Goal: Answer question/provide support: Share knowledge or assist other users

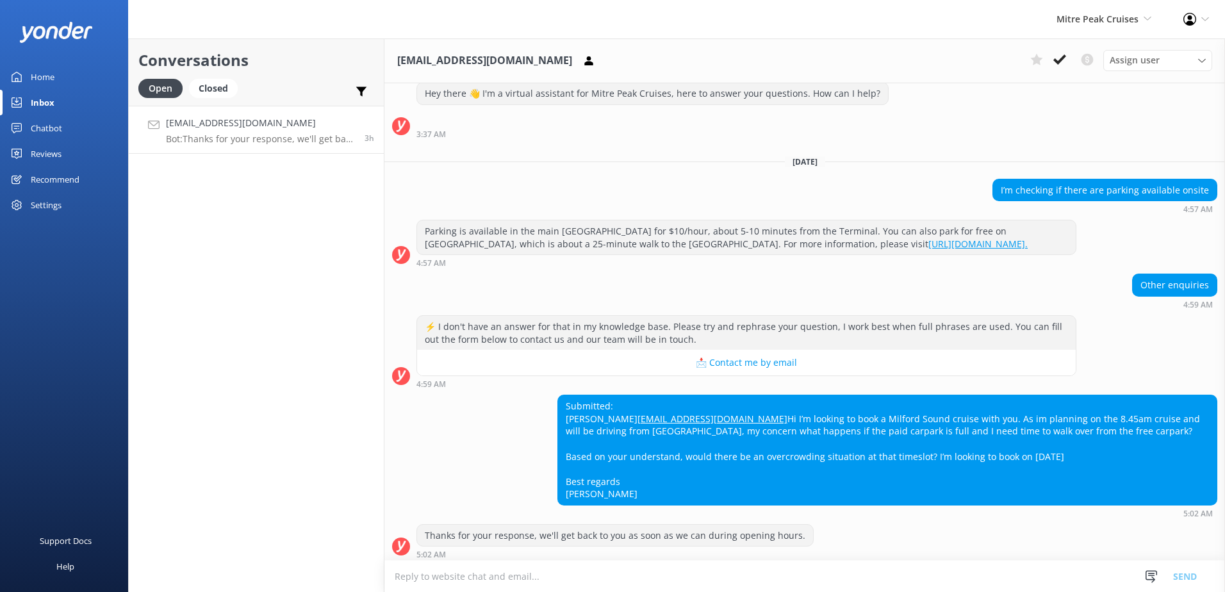
scroll to position [65, 0]
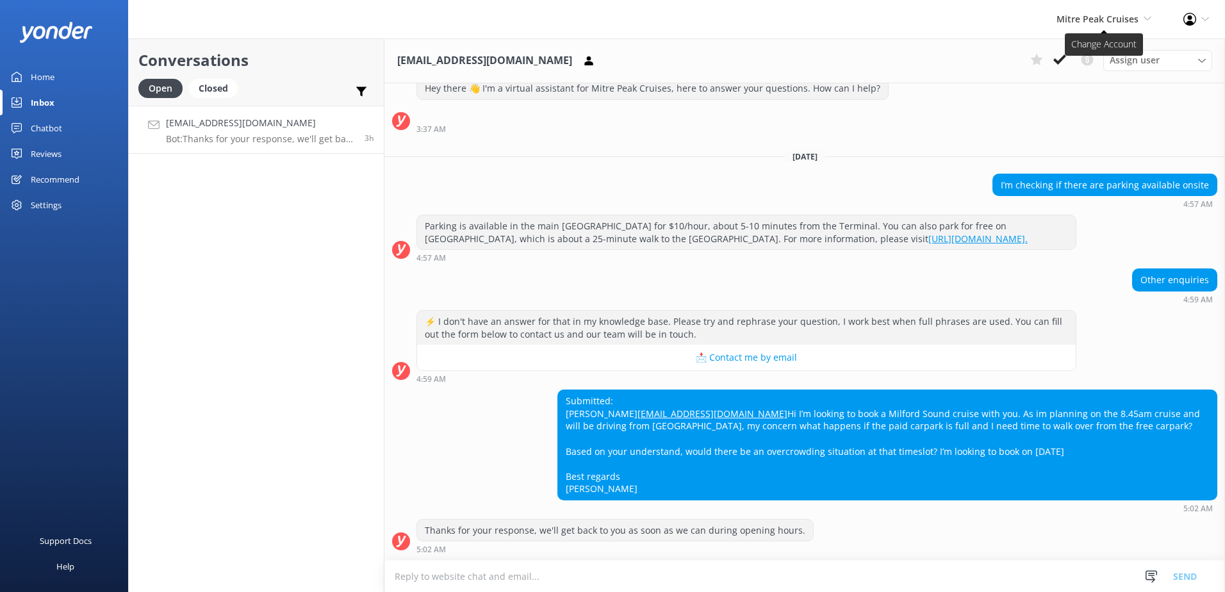
click at [1081, 22] on span "Mitre Peak Cruises" at bounding box center [1097, 19] width 82 height 12
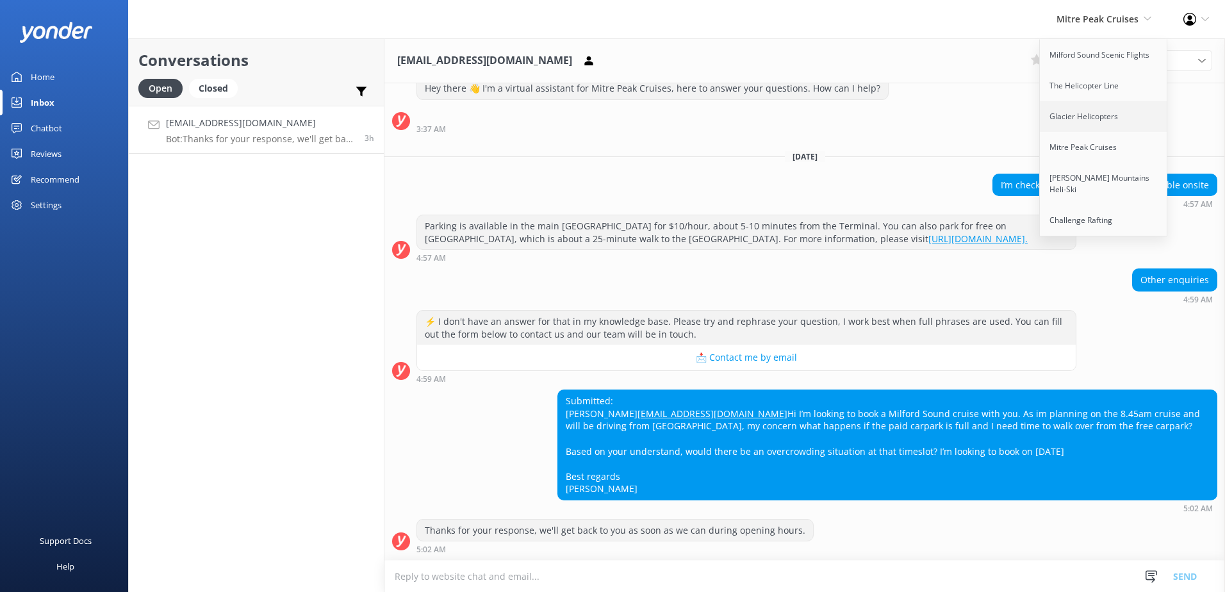
click at [1106, 116] on link "Glacier Helicopters" at bounding box center [1104, 116] width 128 height 31
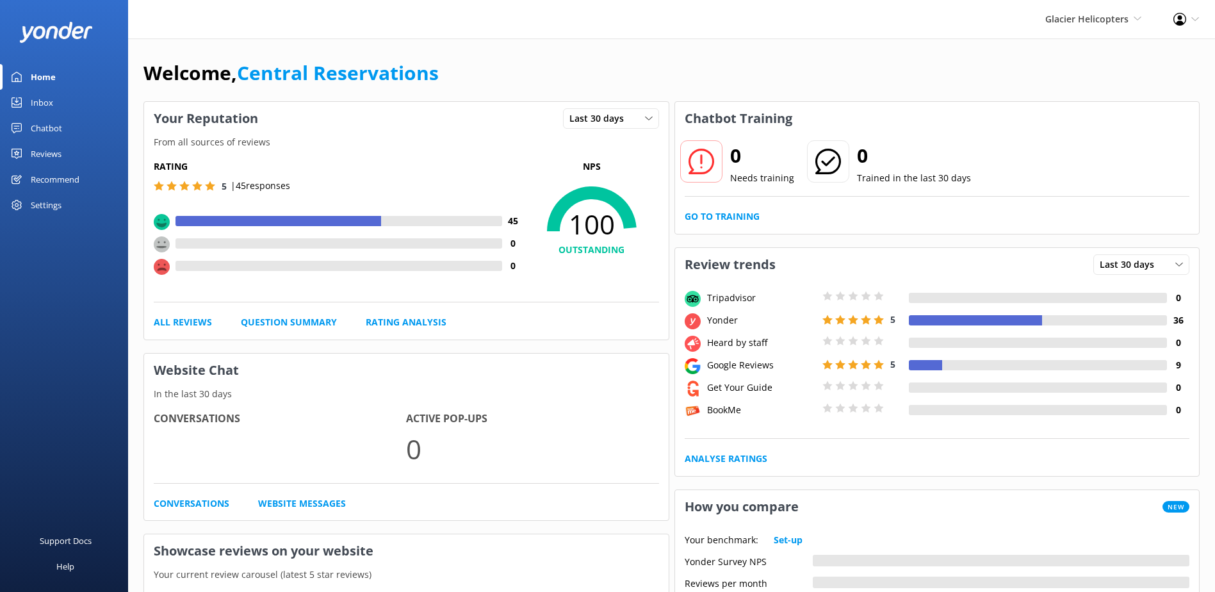
click at [74, 102] on link "Inbox" at bounding box center [64, 103] width 128 height 26
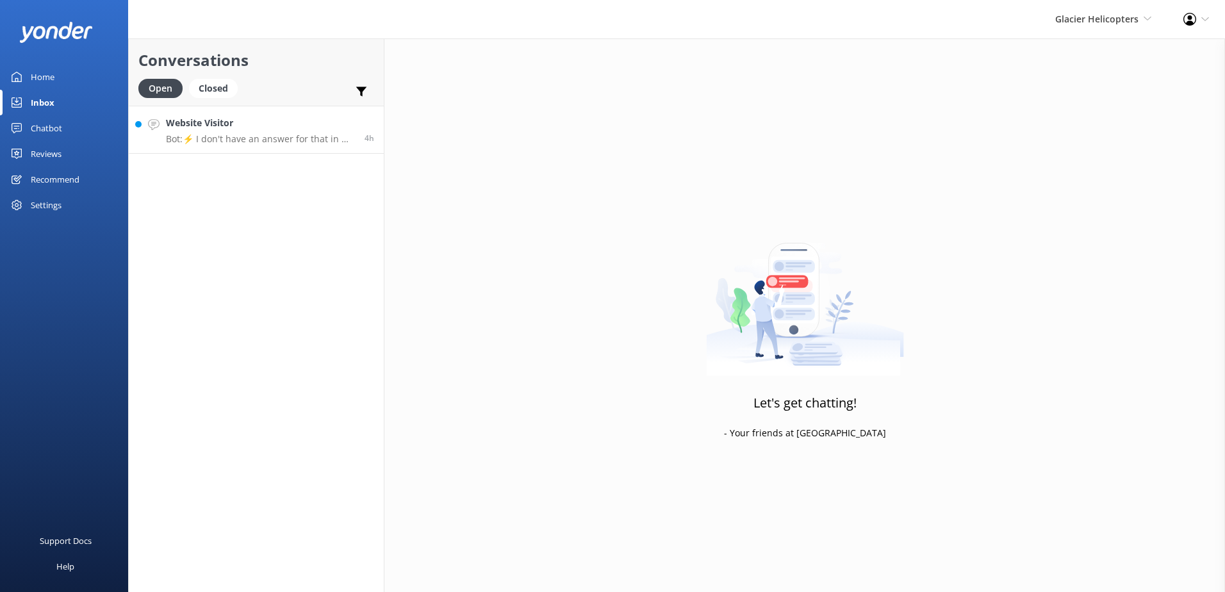
click at [233, 118] on h4 "Website Visitor" at bounding box center [260, 123] width 189 height 14
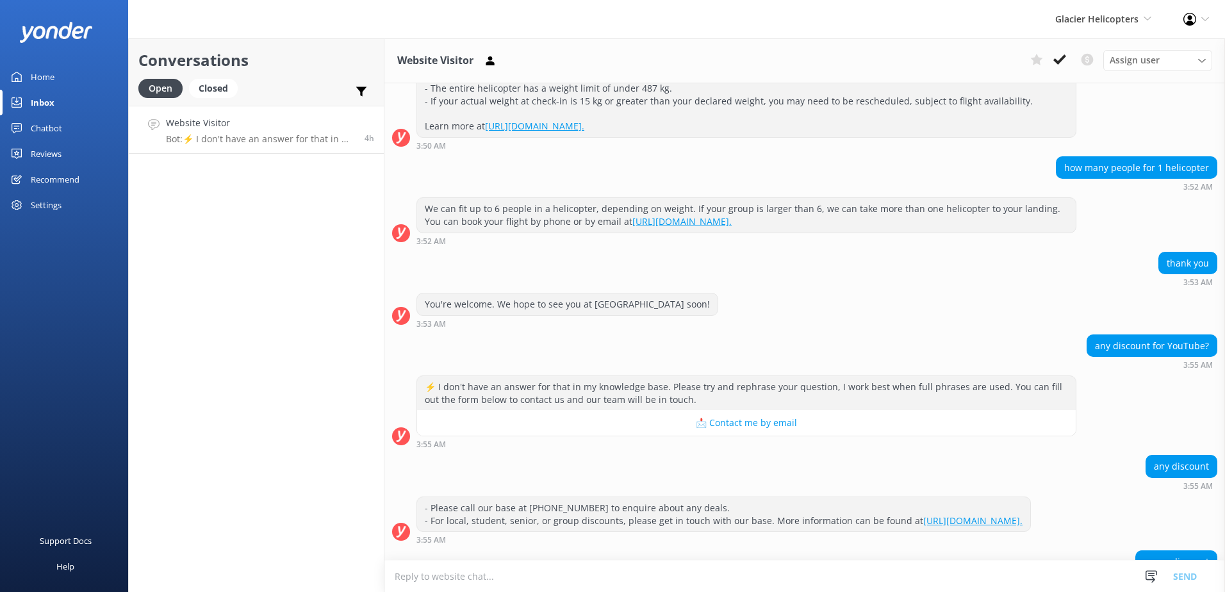
scroll to position [256, 0]
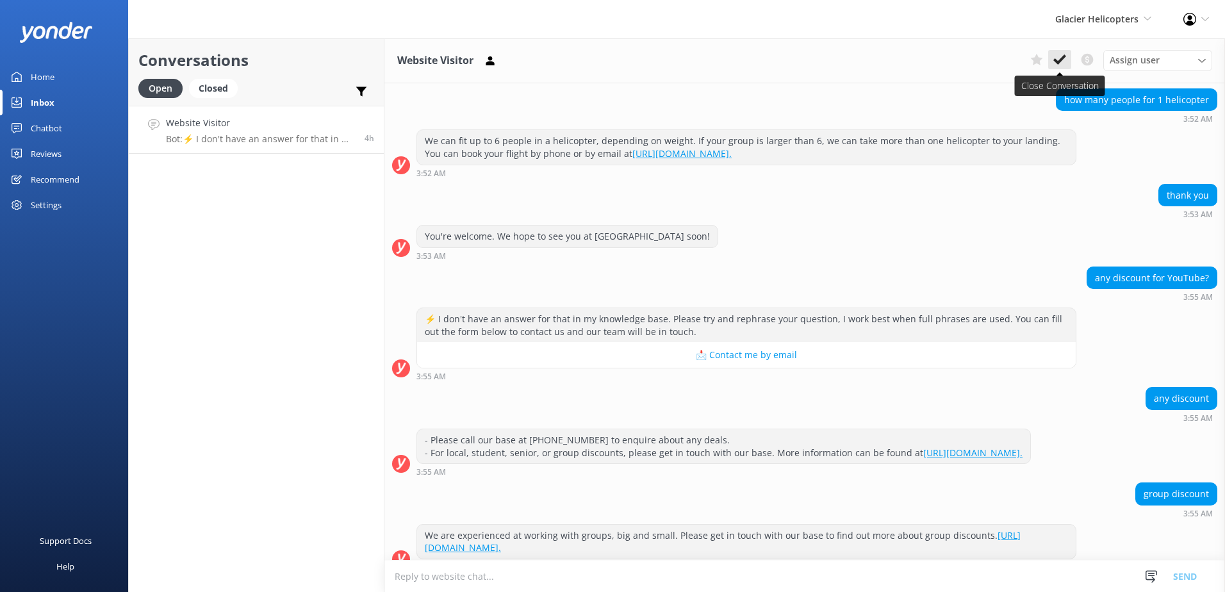
click at [1056, 69] on button at bounding box center [1059, 59] width 23 height 19
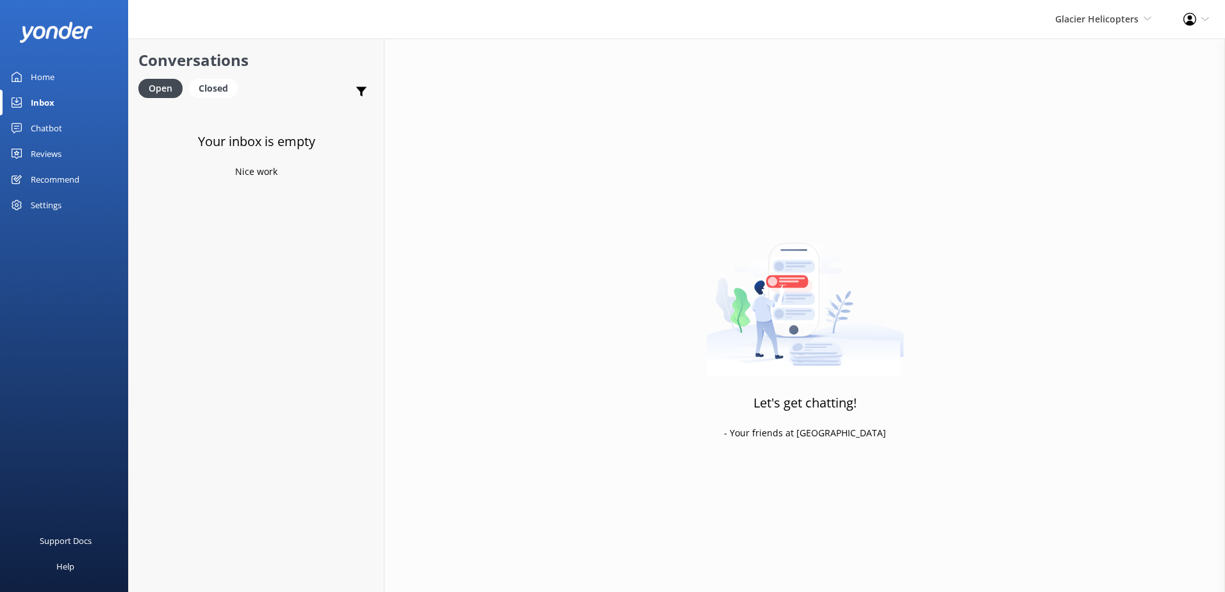
click at [1100, 28] on div "Glacier Helicopters Milford Sound Scenic Flights The Helicopter Line Glacier He…" at bounding box center [1103, 19] width 128 height 38
click at [1098, 90] on link "The Helicopter Line" at bounding box center [1104, 85] width 128 height 31
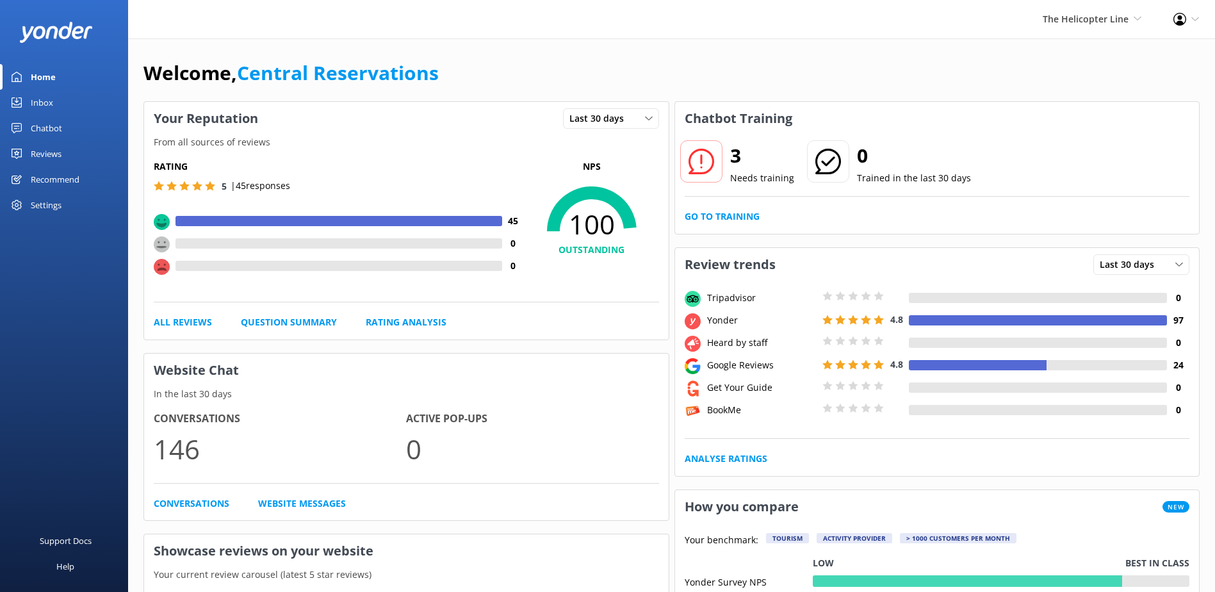
click at [55, 101] on link "Inbox" at bounding box center [64, 103] width 128 height 26
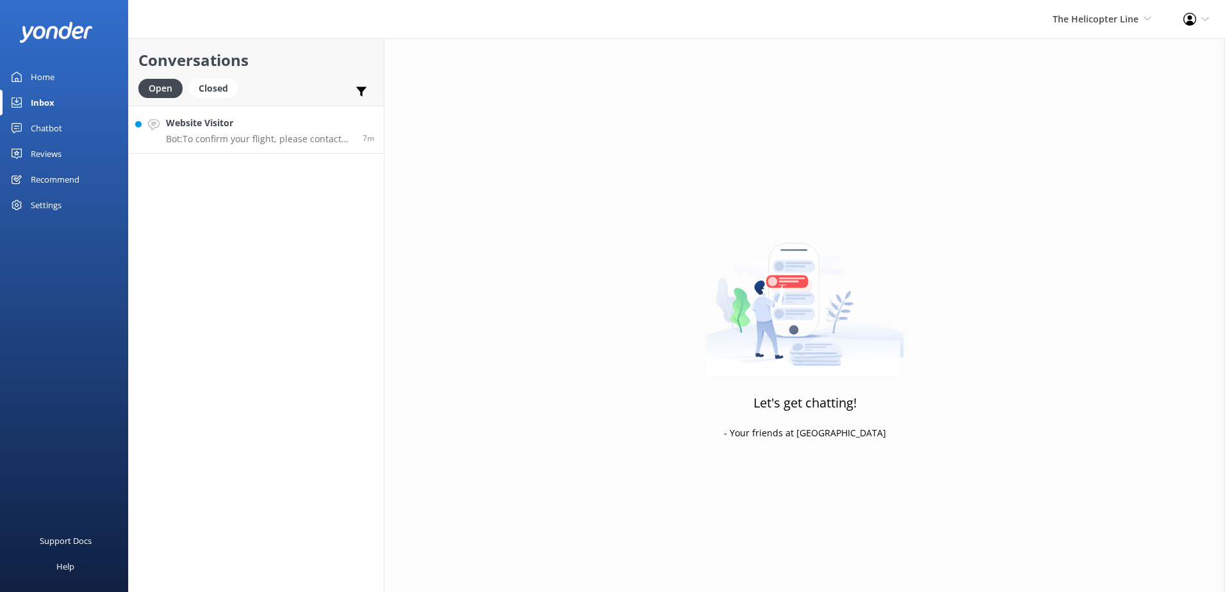
click at [347, 143] on p "Bot: To confirm your flight, please contact the relevant base: - [GEOGRAPHIC_DA…" at bounding box center [259, 139] width 187 height 12
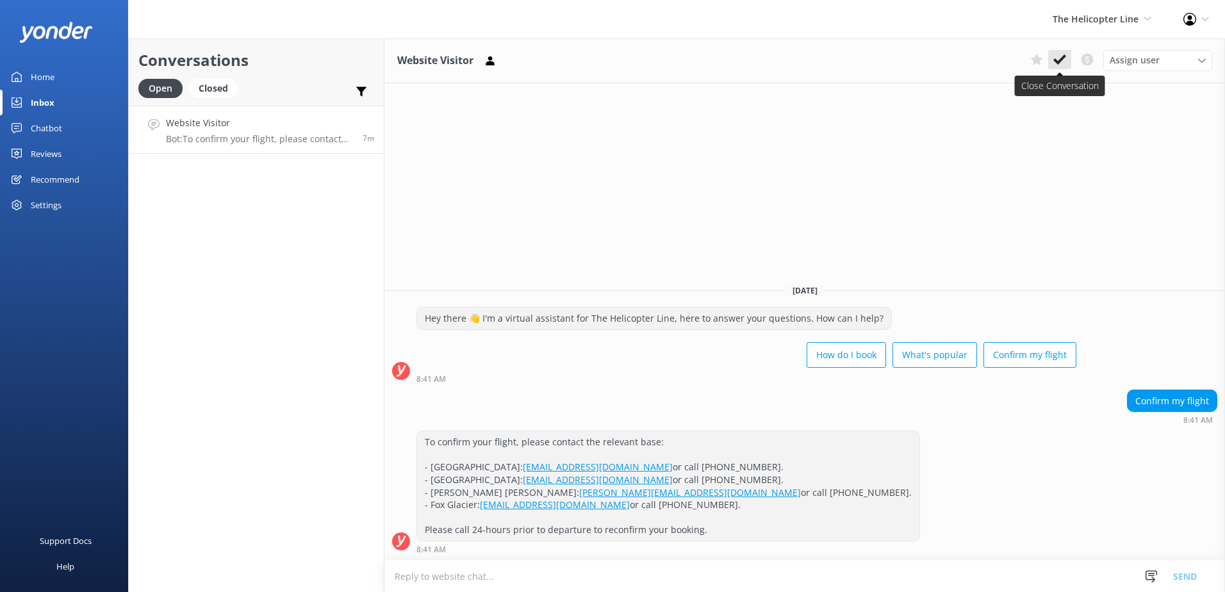
click at [1054, 65] on icon at bounding box center [1059, 59] width 13 height 13
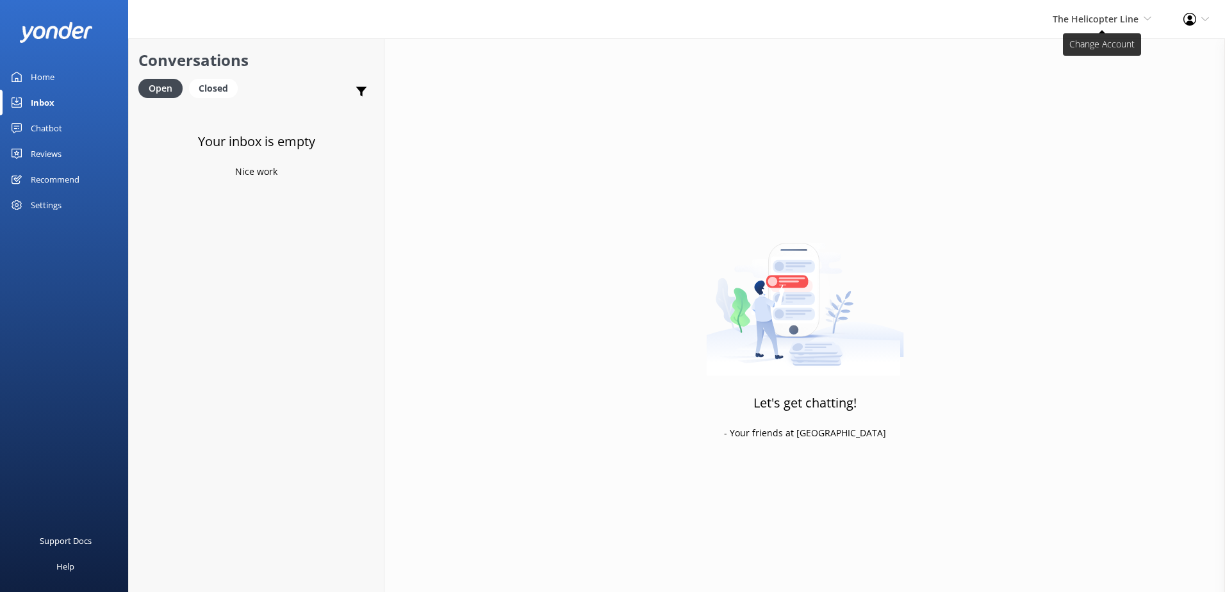
click at [1082, 20] on span "The Helicopter Line" at bounding box center [1095, 19] width 86 height 12
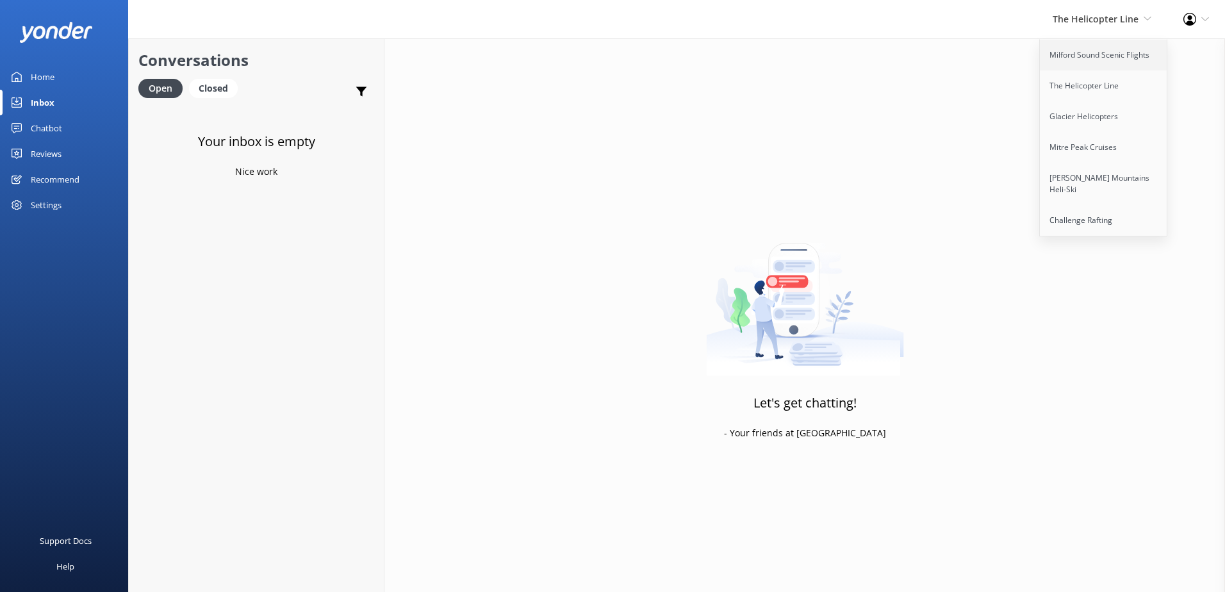
click at [1081, 53] on link "Milford Sound Scenic Flights" at bounding box center [1104, 55] width 128 height 31
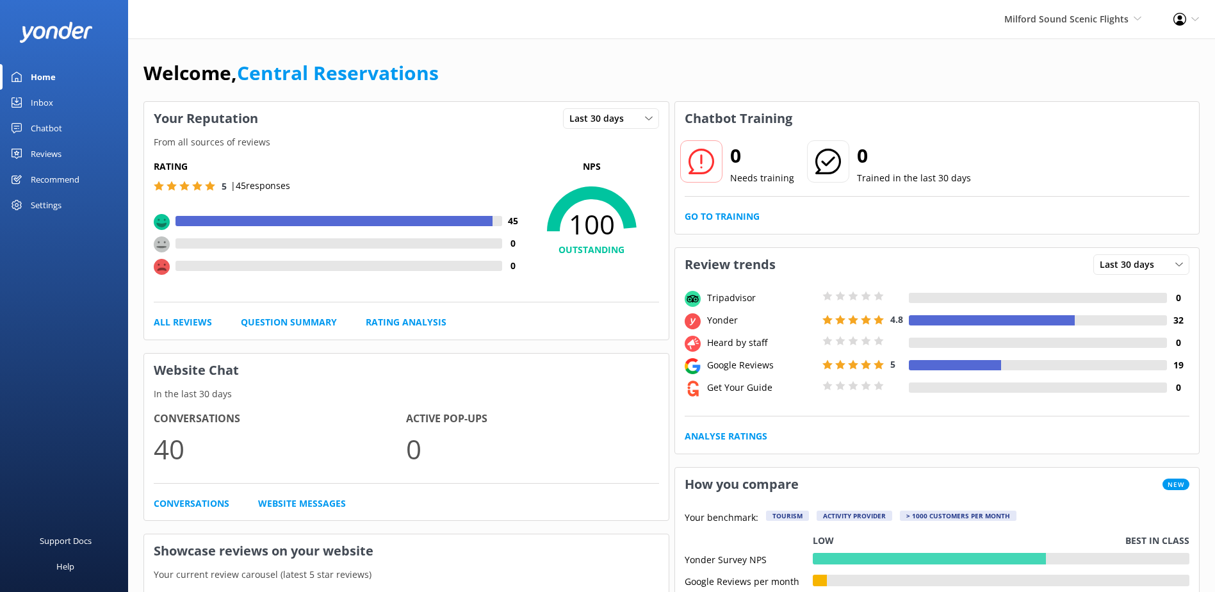
click at [83, 103] on link "Inbox" at bounding box center [64, 103] width 128 height 26
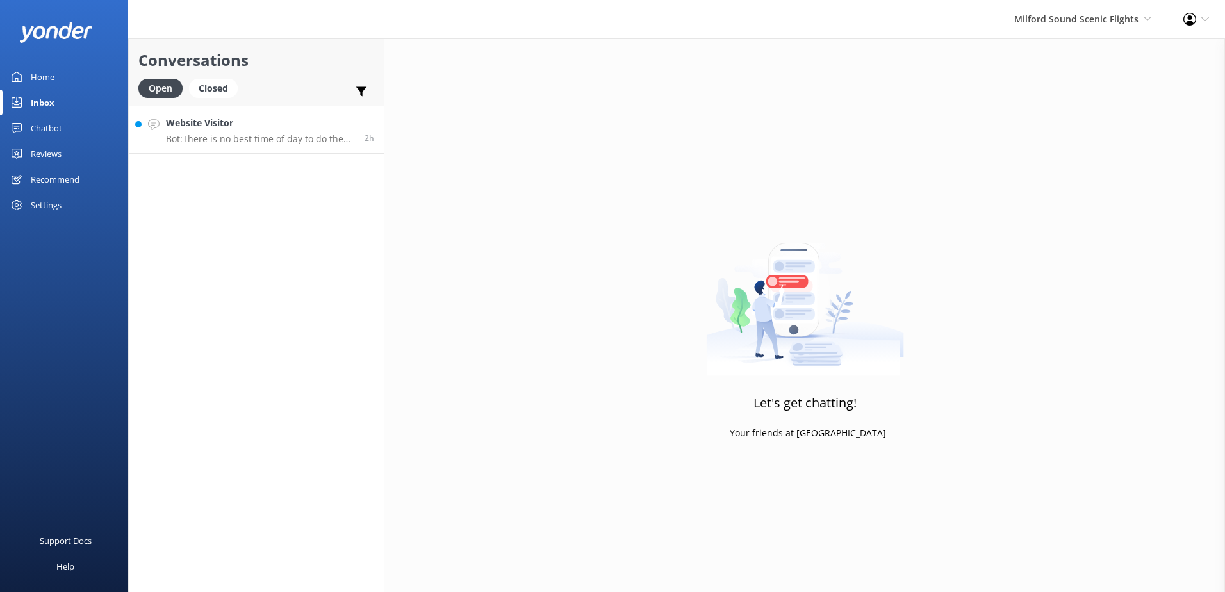
click at [261, 118] on h4 "Website Visitor" at bounding box center [260, 123] width 189 height 14
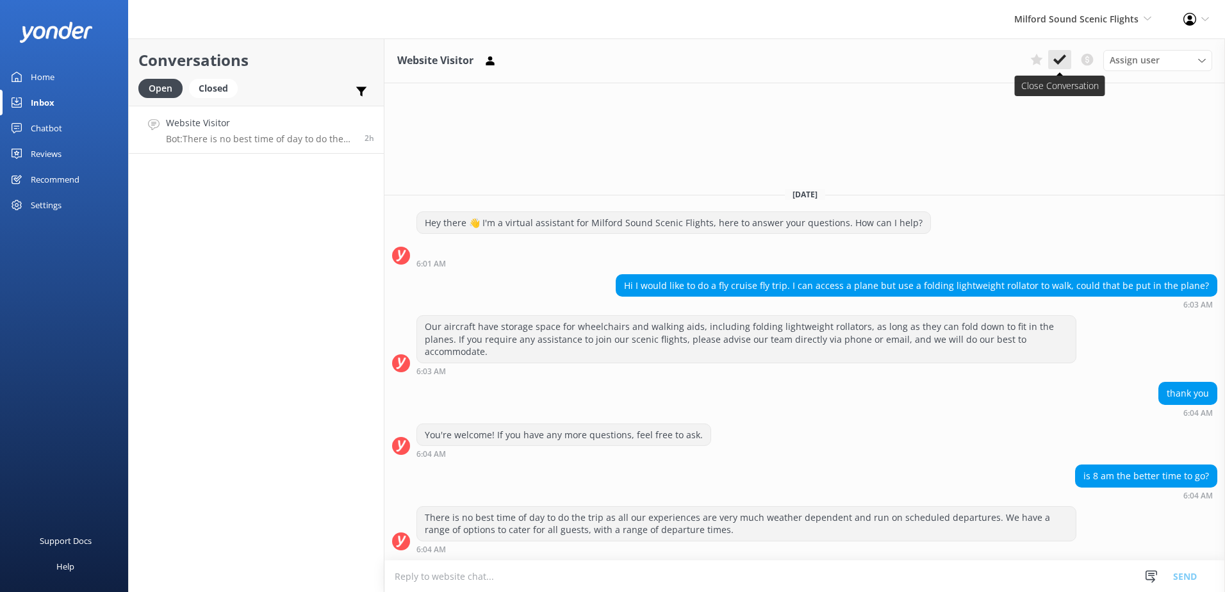
click at [1058, 61] on use at bounding box center [1059, 59] width 13 height 10
